Goal: Task Accomplishment & Management: Use online tool/utility

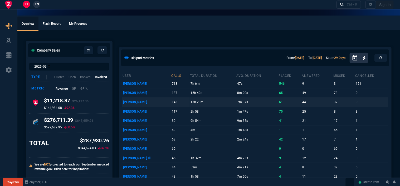
select select "12: [PERSON_NAME]"
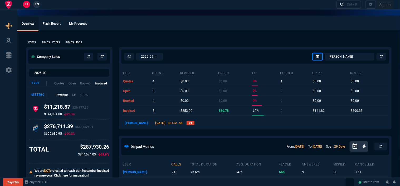
type input "100"
type input "995"
type input "22"
type input "190"
type input "11"
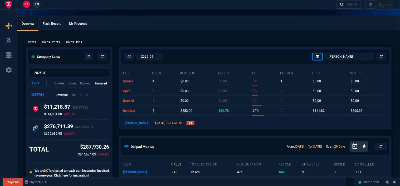
type input "135"
type input "18"
type input "211"
type input "100"
type input "2085"
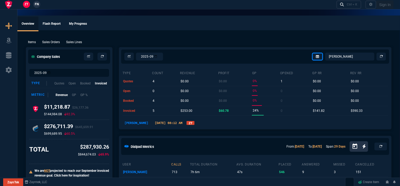
type input "100"
type input "1665"
type input "13"
type input "361"
type input "20"
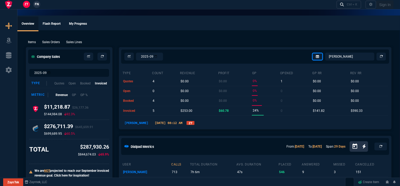
type input "715"
type input "3"
type input "12"
type input "11"
type input "88"
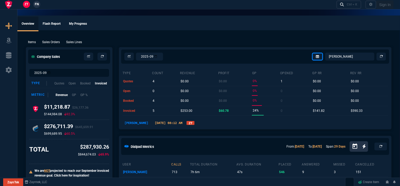
type input "2"
type input "33"
type input "10"
type input "121"
type input "3"
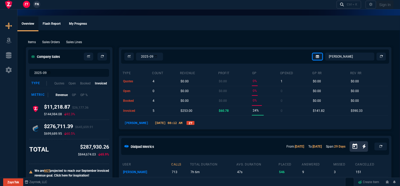
type input "75"
type input "2"
type input "59"
type input "0"
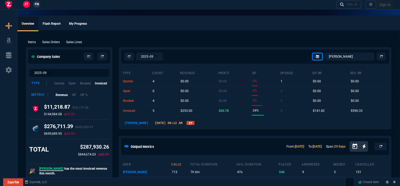
type input "1260.57"
type input "1178.09"
type input "1908.52"
type input "1746.35"
type input "2844.07"
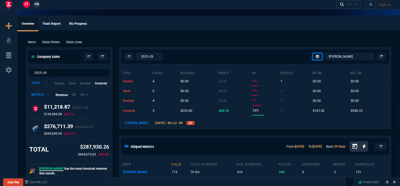
type input "2494.8"
type input "3548.15"
type input "4041.58"
type input "699"
type input "1049"
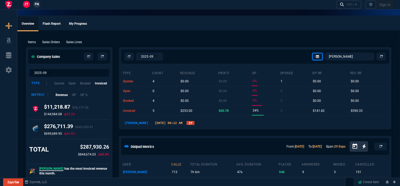
type input "1999"
type input "1649"
type input "4352.04"
type input "4964.65"
type input "6409.36"
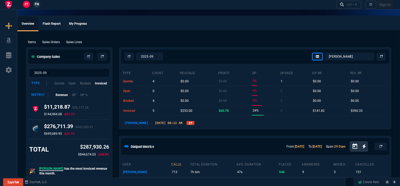
type input "21"
type input "28"
type input "33"
type input "34"
type input "27"
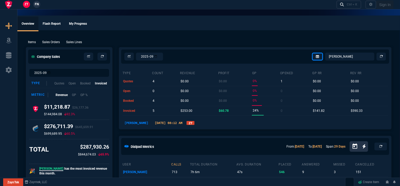
type input "33"
type input "24"
type input "10"
type input "33"
type input "26"
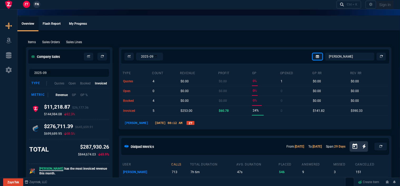
type input "33"
type input "27"
type input "33"
type input "26"
type input "100"
